Goal: Transaction & Acquisition: Purchase product/service

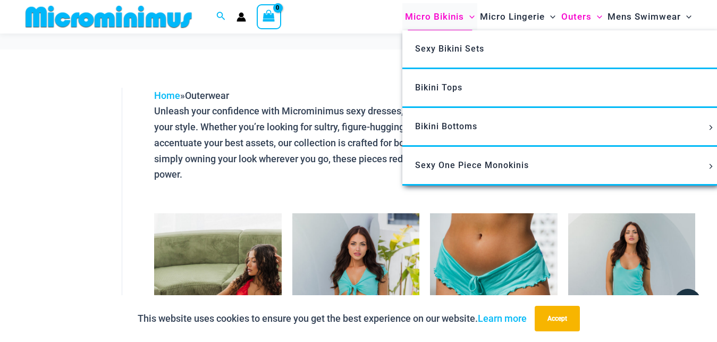
click at [441, 19] on span "Micro Bikinis" at bounding box center [434, 16] width 59 height 27
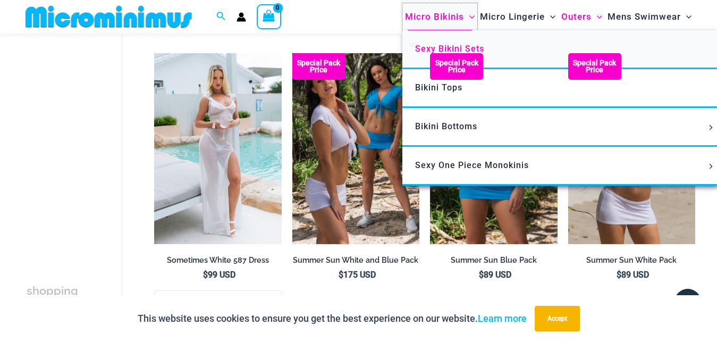
scroll to position [70, 0]
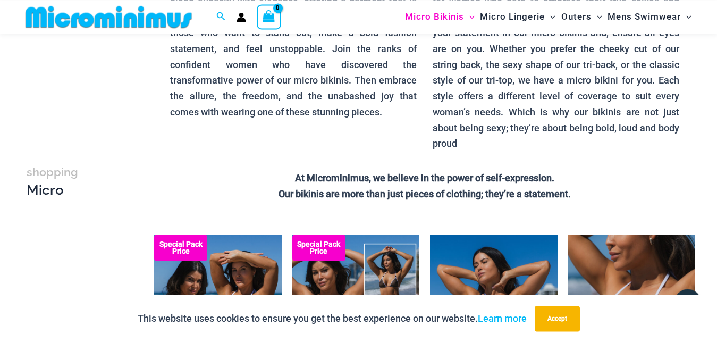
scroll to position [163, 0]
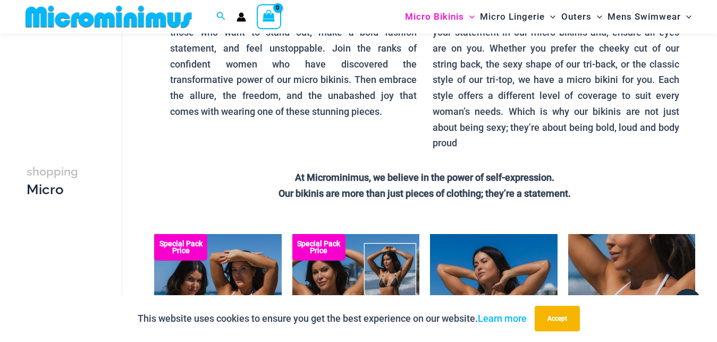
click at [240, 14] on circle "Account icon link" at bounding box center [241, 14] width 5 height 5
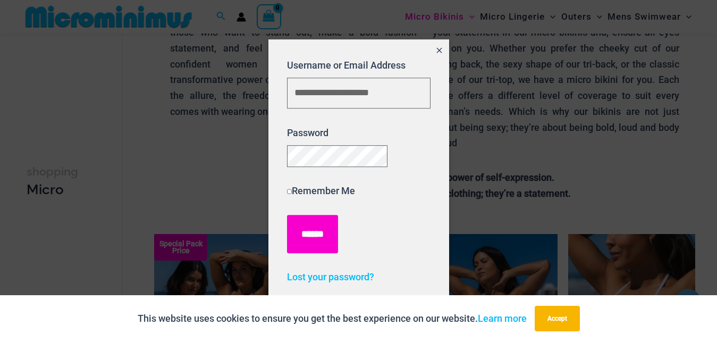
click at [305, 243] on input "******" at bounding box center [312, 234] width 51 height 38
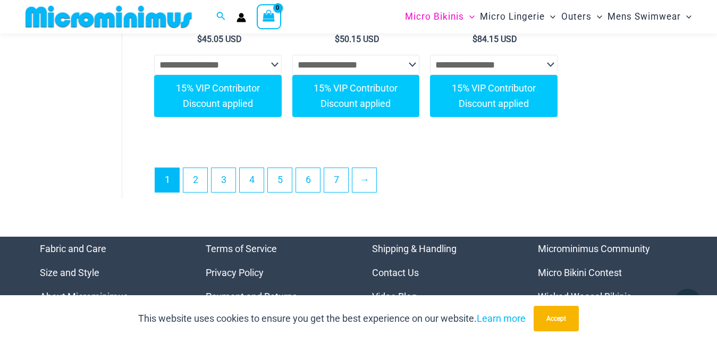
scroll to position [3010, 0]
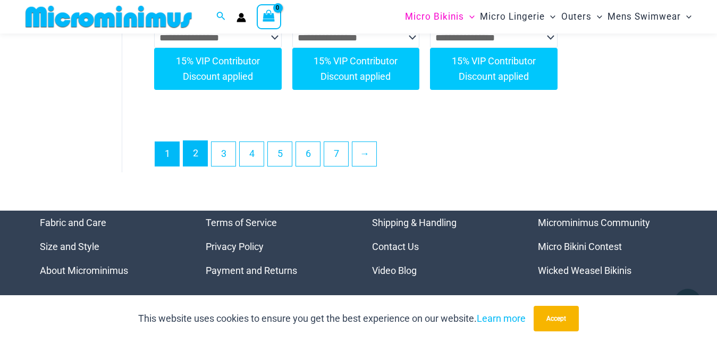
click at [200, 166] on link "2" at bounding box center [195, 153] width 24 height 25
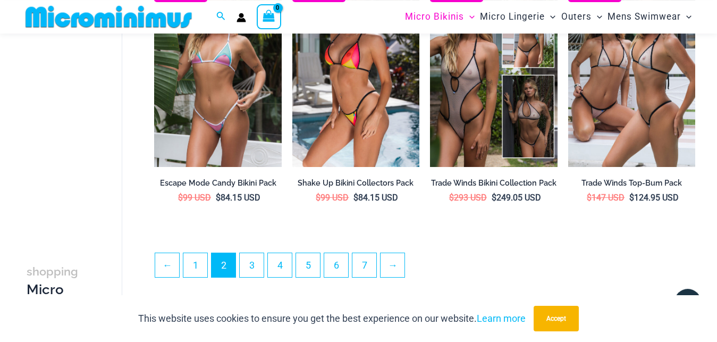
scroll to position [2641, 0]
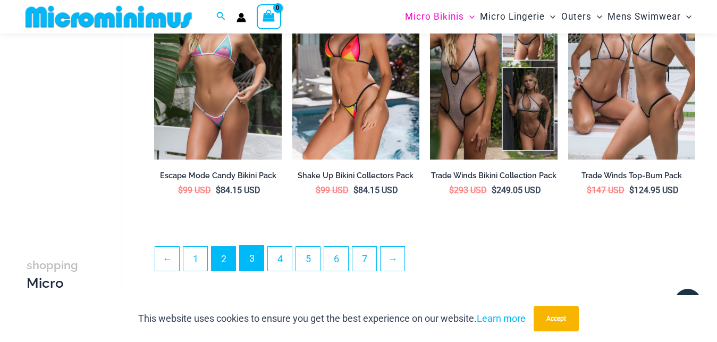
click at [254, 270] on link "3" at bounding box center [252, 258] width 24 height 25
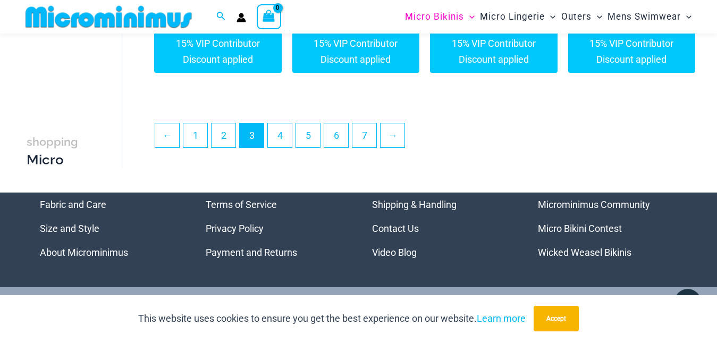
scroll to position [2857, 0]
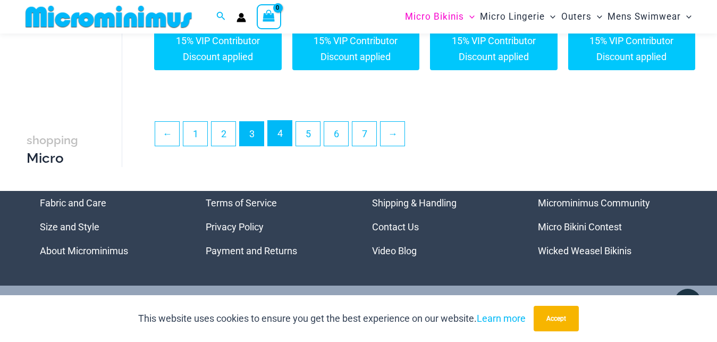
click at [282, 146] on link "4" at bounding box center [280, 133] width 24 height 25
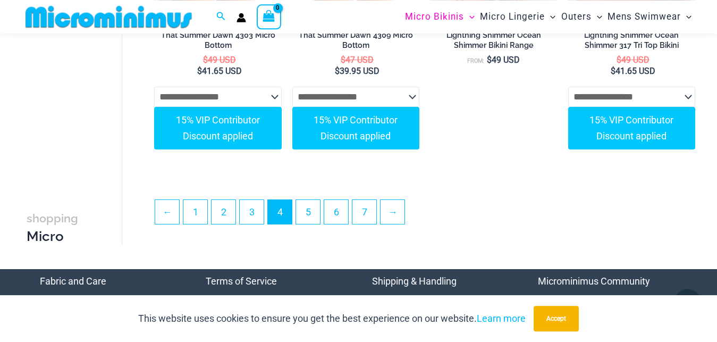
scroll to position [2783, 0]
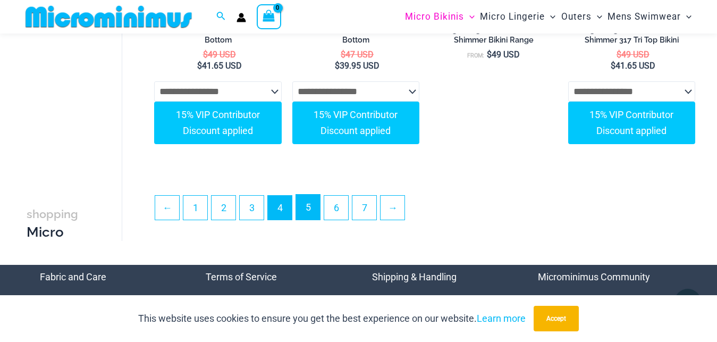
click at [312, 220] on link "5" at bounding box center [308, 207] width 24 height 25
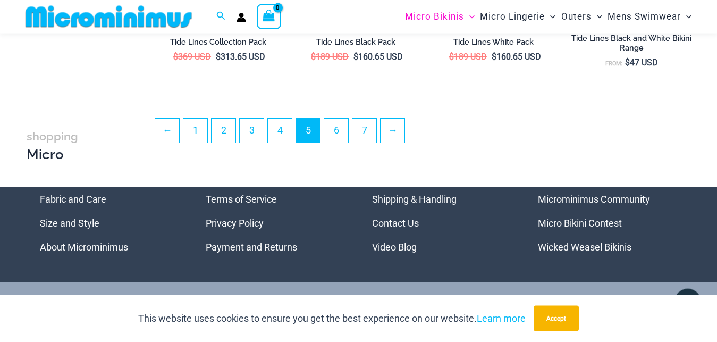
scroll to position [2813, 0]
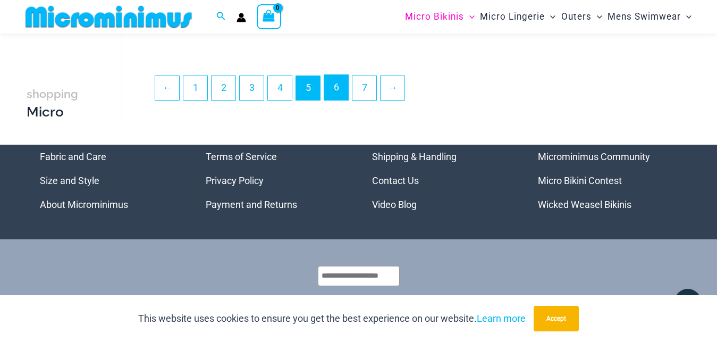
click at [338, 98] on link "6" at bounding box center [336, 87] width 24 height 25
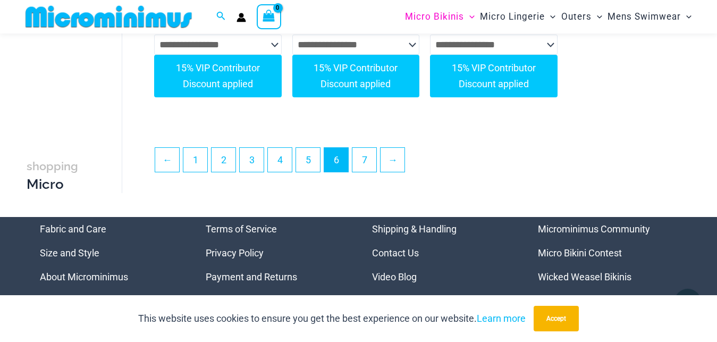
scroll to position [2838, 0]
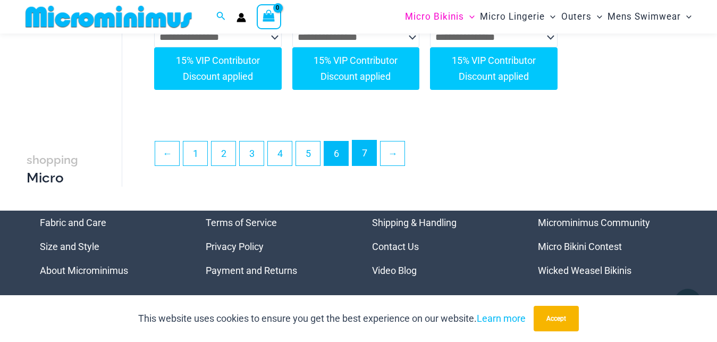
click at [371, 165] on link "7" at bounding box center [364, 152] width 24 height 25
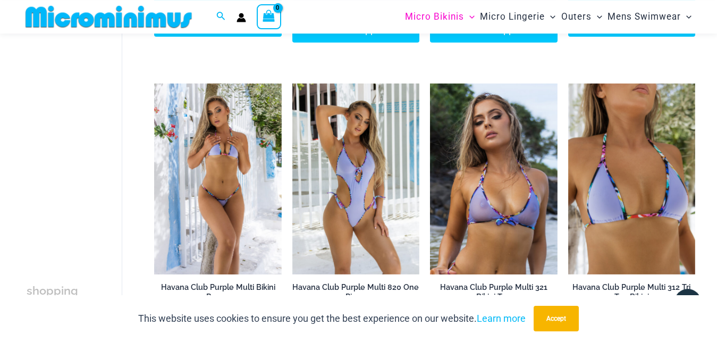
scroll to position [1805, 0]
